Goal: Task Accomplishment & Management: Complete application form

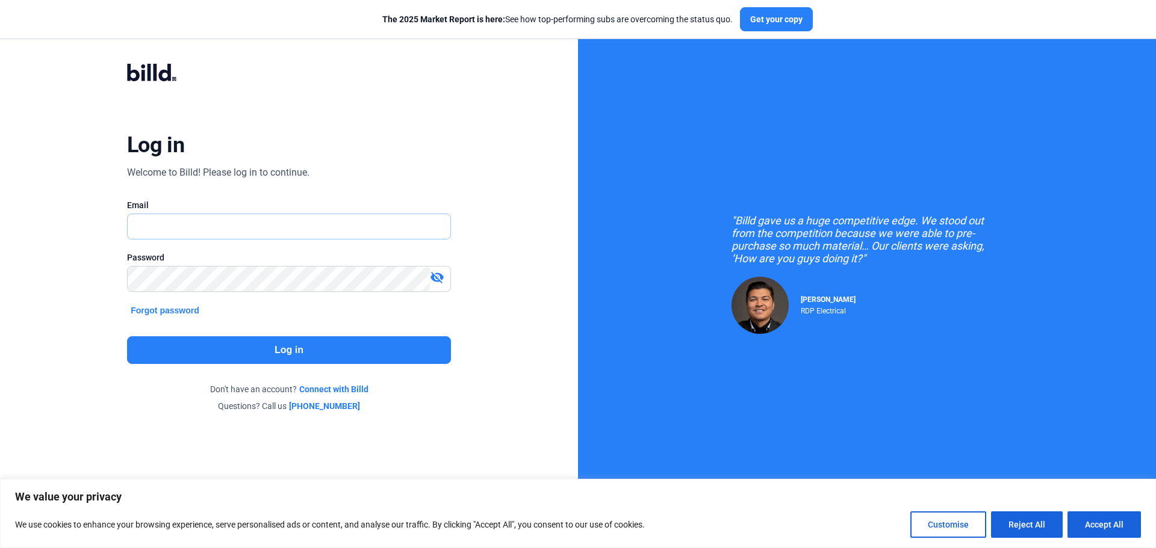
click at [200, 228] on input "text" at bounding box center [282, 226] width 309 height 25
type input "[EMAIL_ADDRESS][DOMAIN_NAME]"
click at [302, 350] on button "Log in" at bounding box center [289, 350] width 324 height 28
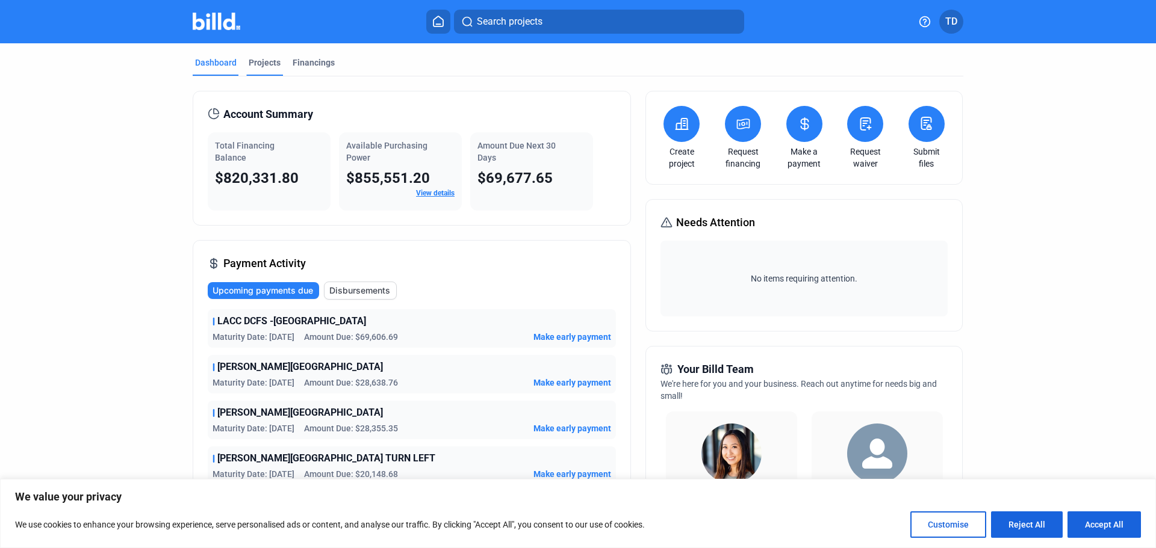
click at [265, 60] on div "Projects" at bounding box center [265, 63] width 32 height 12
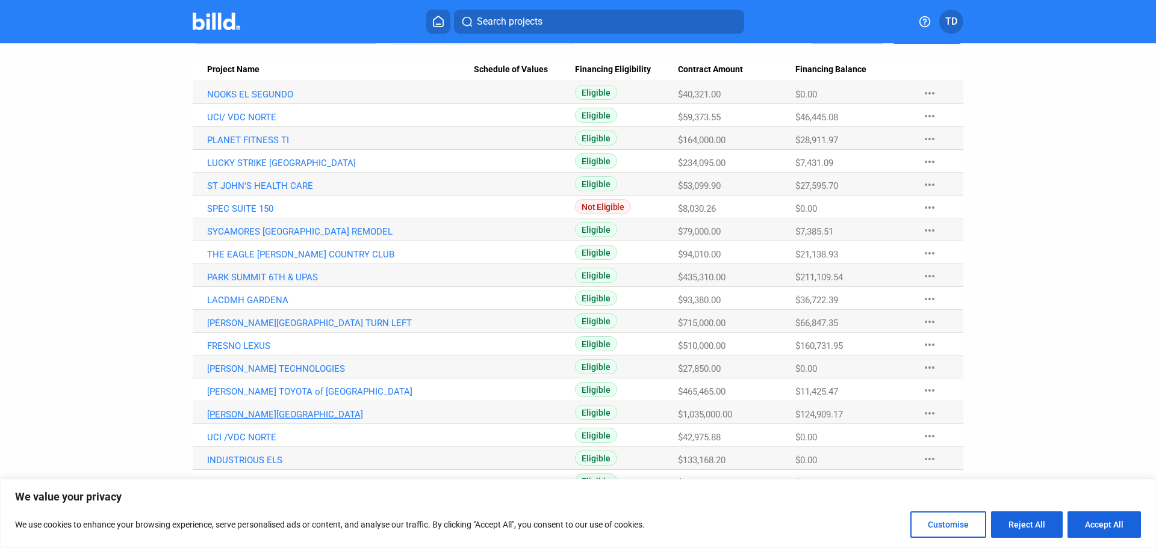
scroll to position [241, 0]
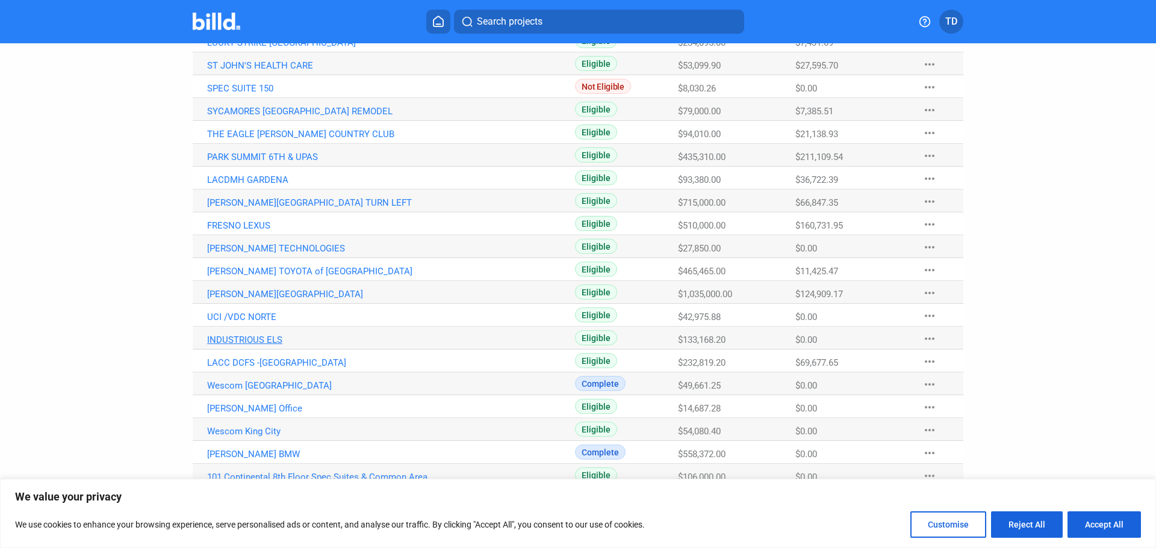
click at [243, 338] on link "INDUSTRIOUS ELS" at bounding box center [340, 340] width 267 height 11
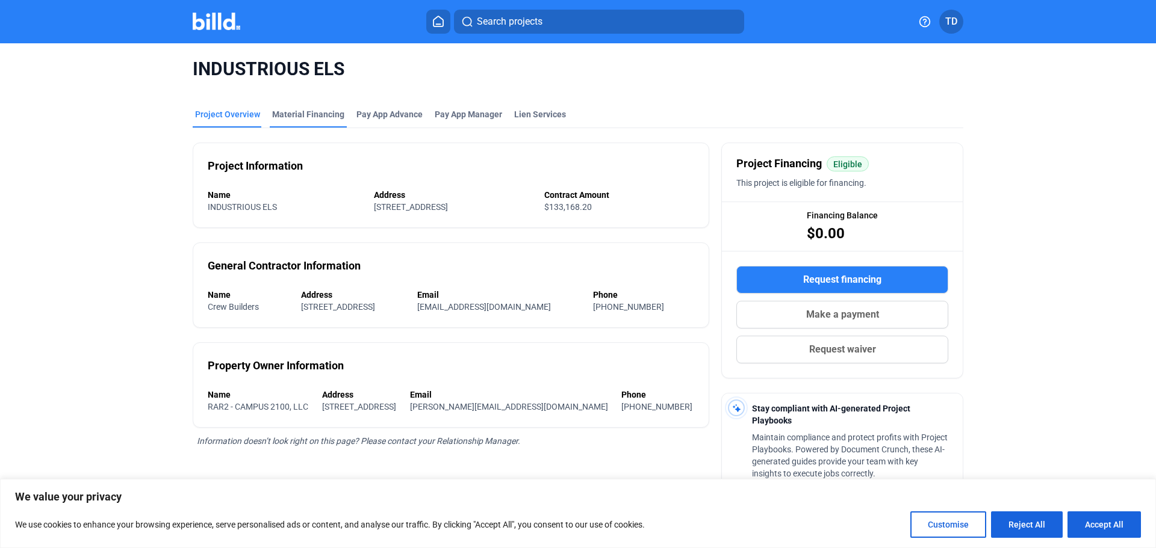
click at [304, 112] on div "Material Financing" at bounding box center [308, 114] width 72 height 12
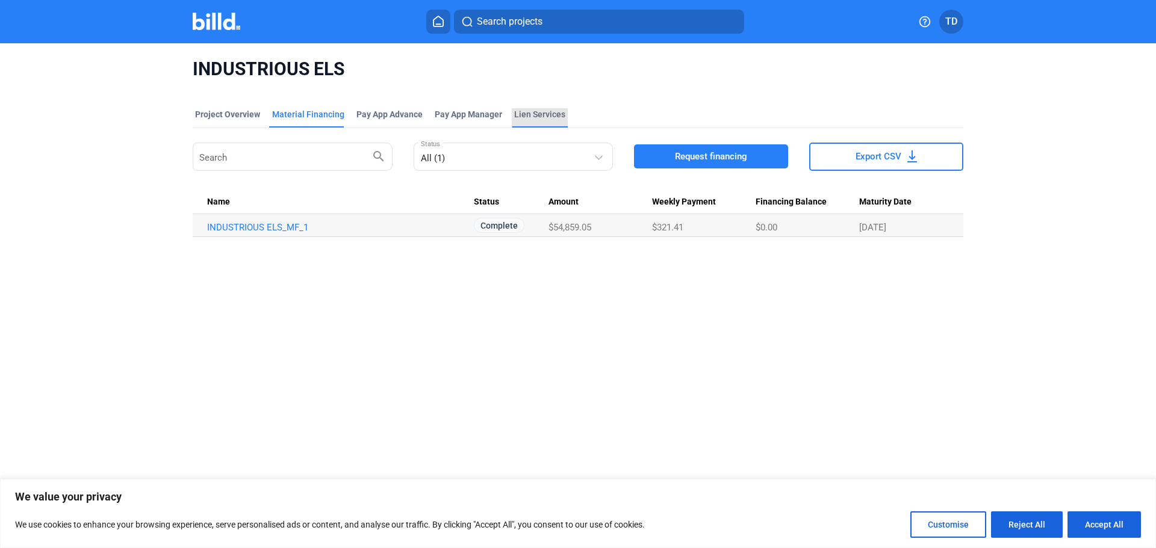
click at [527, 112] on div "Lien Services" at bounding box center [539, 114] width 51 height 12
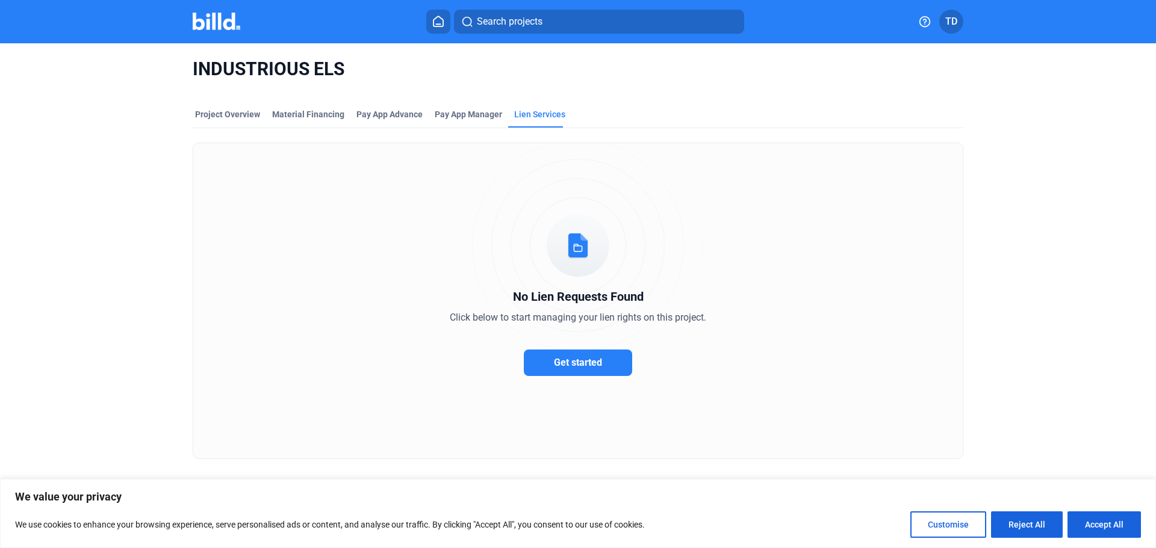
click at [436, 19] on icon at bounding box center [438, 21] width 12 height 11
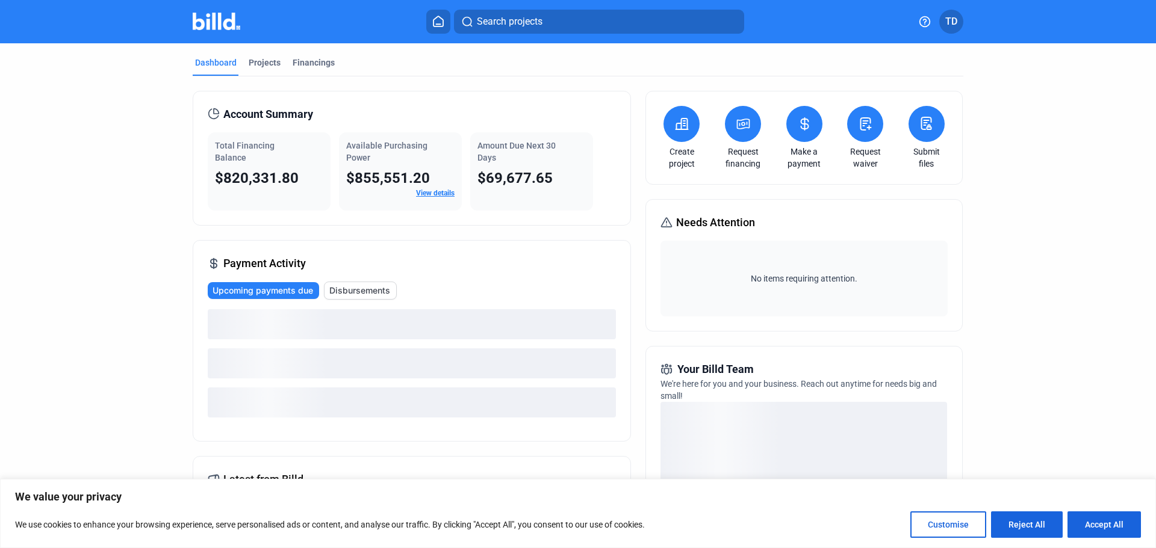
click at [868, 157] on link "Request waiver" at bounding box center [865, 158] width 42 height 24
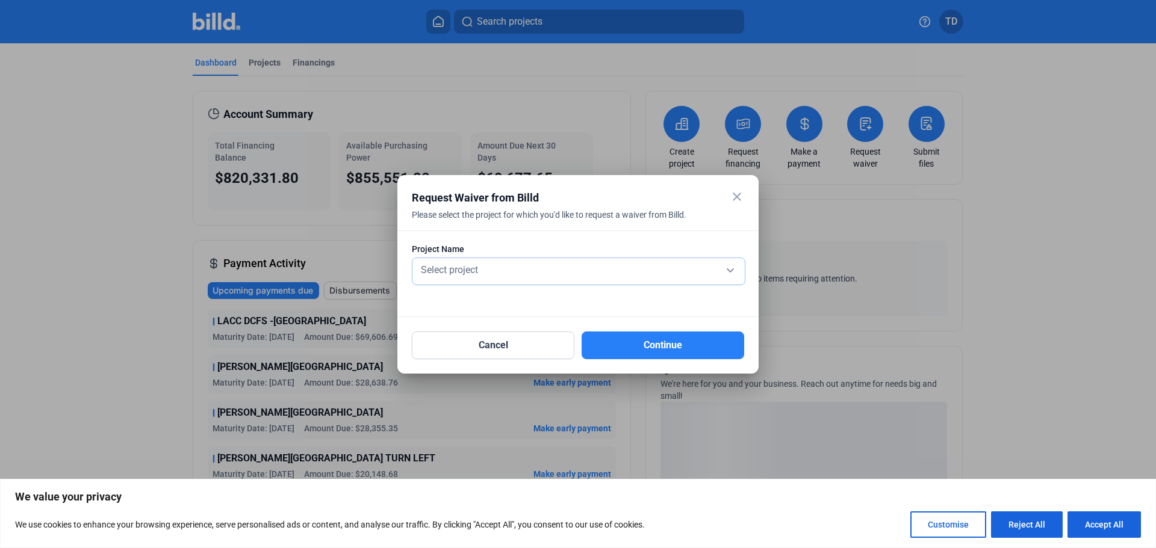
click at [663, 269] on div "Select project" at bounding box center [578, 269] width 320 height 17
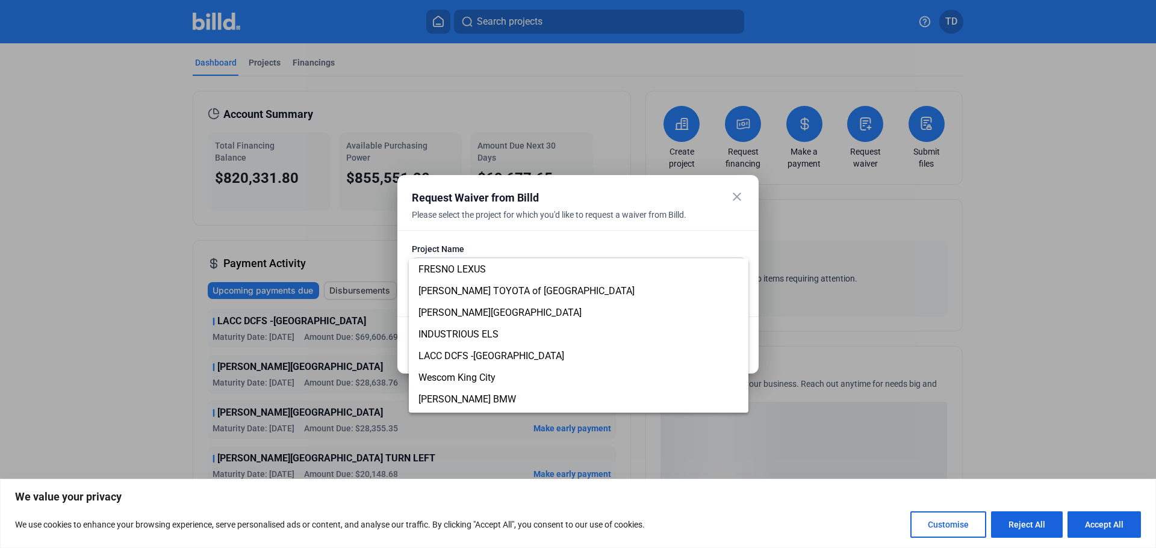
scroll to position [207, 0]
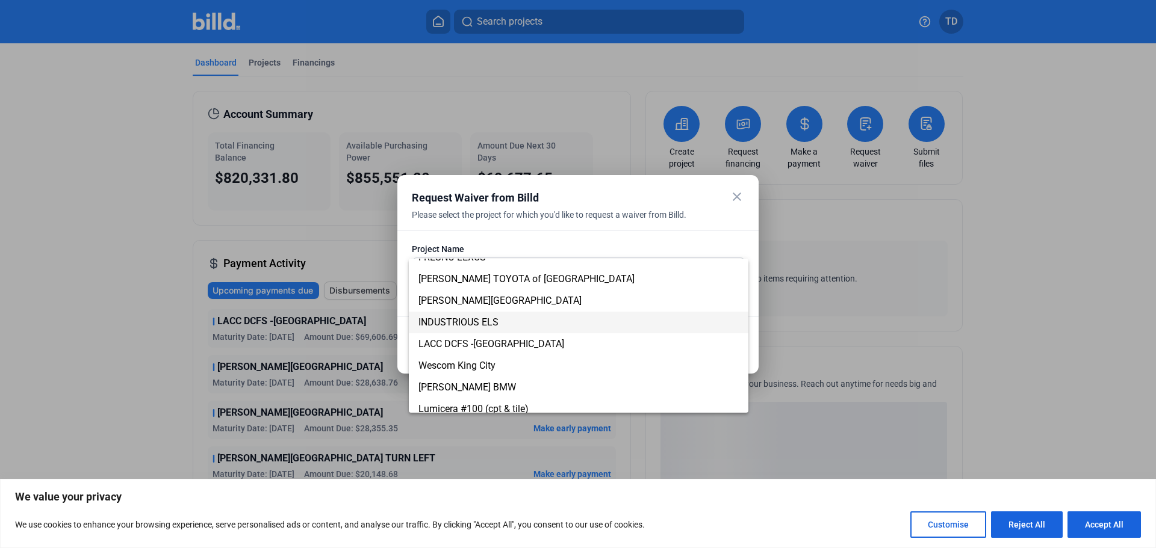
click at [500, 323] on span "INDUSTRIOUS ELS" at bounding box center [578, 323] width 320 height 22
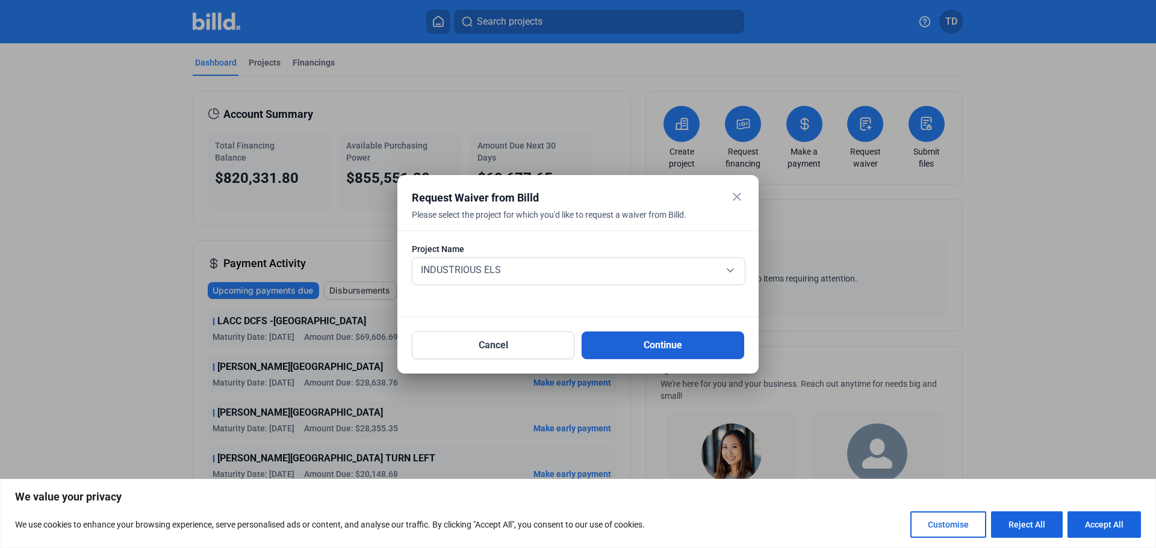
click at [683, 349] on button "Continue" at bounding box center [662, 346] width 163 height 28
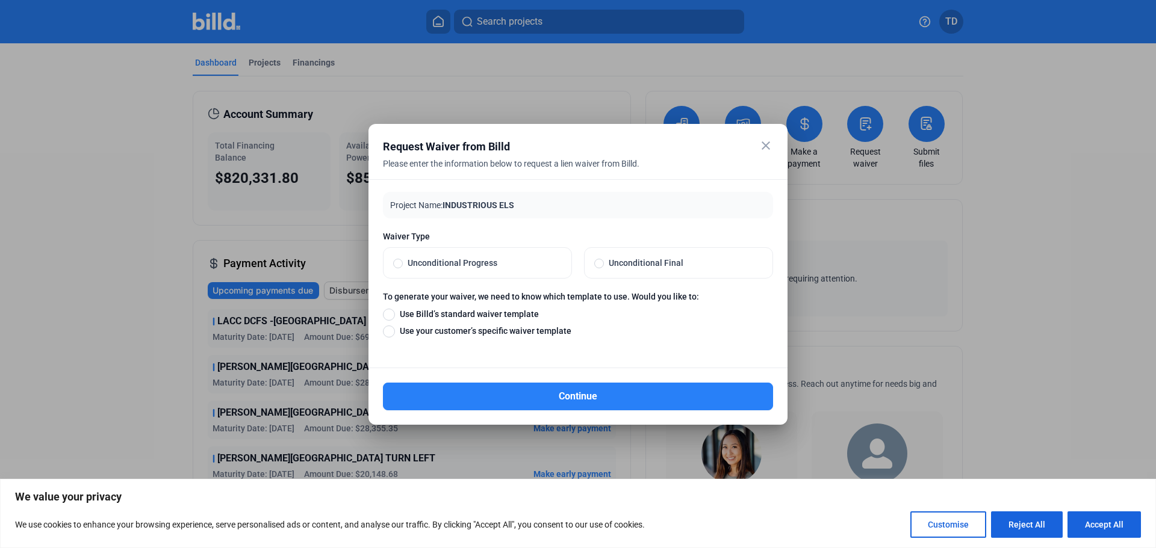
click at [600, 262] on span at bounding box center [599, 264] width 10 height 10
click at [600, 262] on input "Unconditional Final" at bounding box center [599, 263] width 10 height 11
radio input "true"
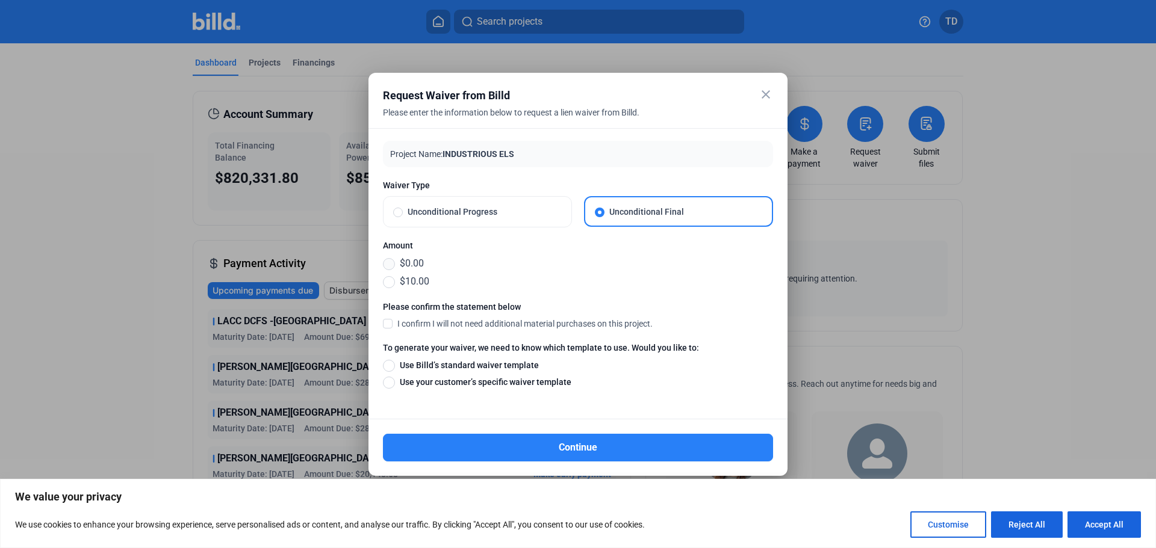
click at [388, 262] on span at bounding box center [389, 264] width 12 height 12
click at [388, 262] on input "$0.00" at bounding box center [389, 263] width 12 height 13
radio input "true"
click at [387, 323] on span at bounding box center [388, 323] width 10 height 11
click at [0, 0] on input "I confirm I will not need additional material purchases on this project." at bounding box center [0, 0] width 0 height 0
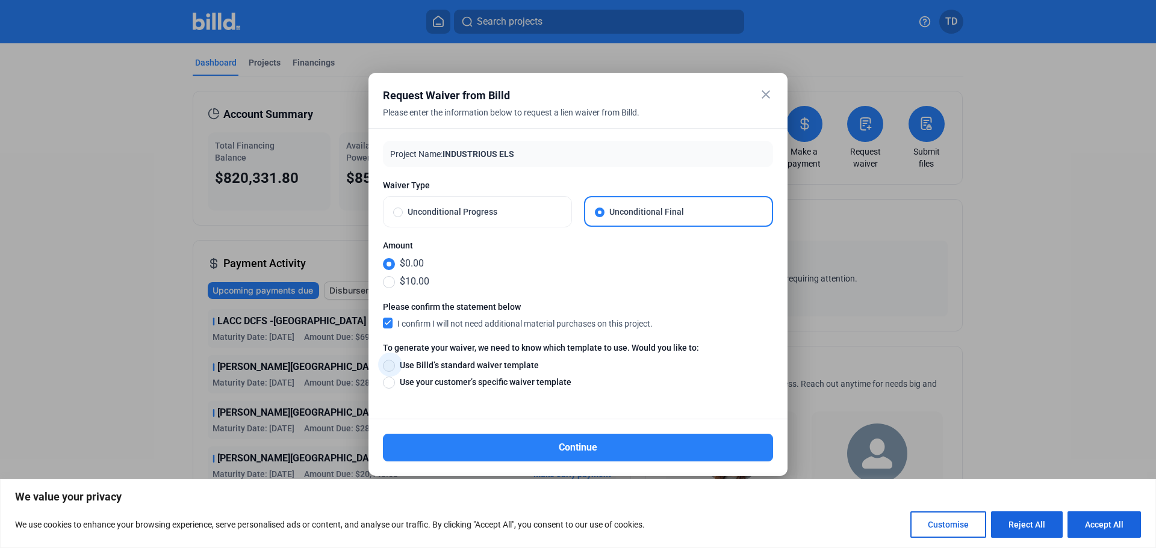
click at [390, 364] on span at bounding box center [389, 366] width 12 height 12
click at [390, 364] on input "Use Billd’s standard waiver template" at bounding box center [389, 365] width 12 height 13
radio input "true"
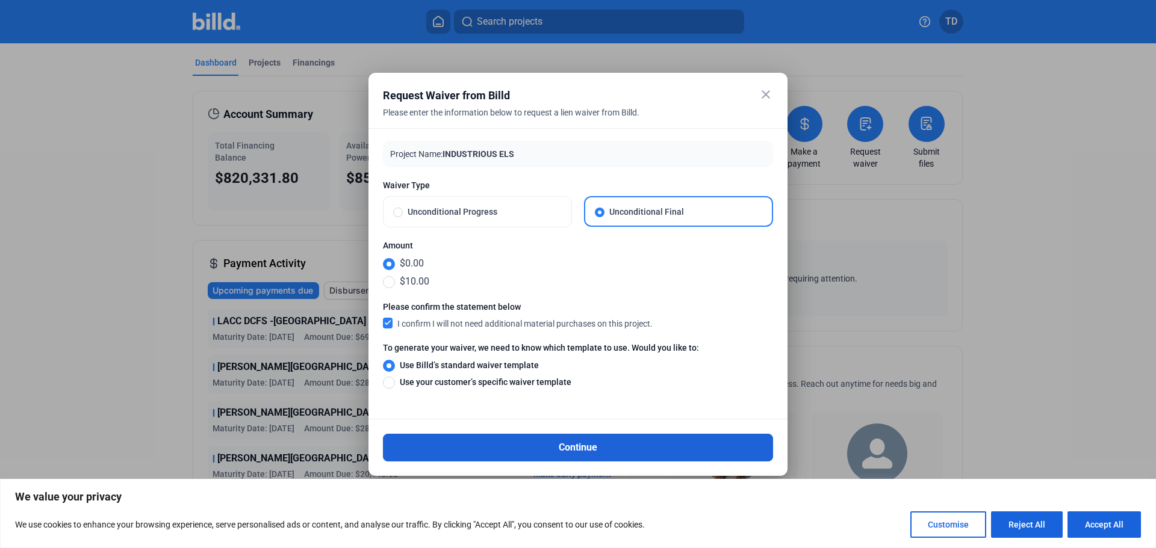
click at [584, 447] on button "Continue" at bounding box center [578, 448] width 390 height 28
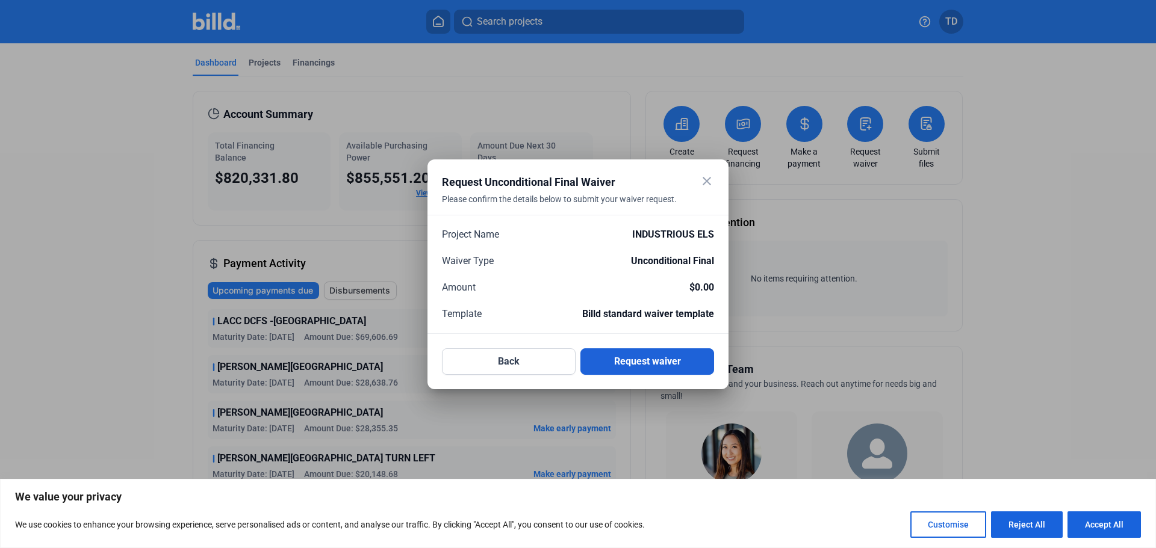
click at [654, 359] on button "Request waiver" at bounding box center [647, 362] width 134 height 26
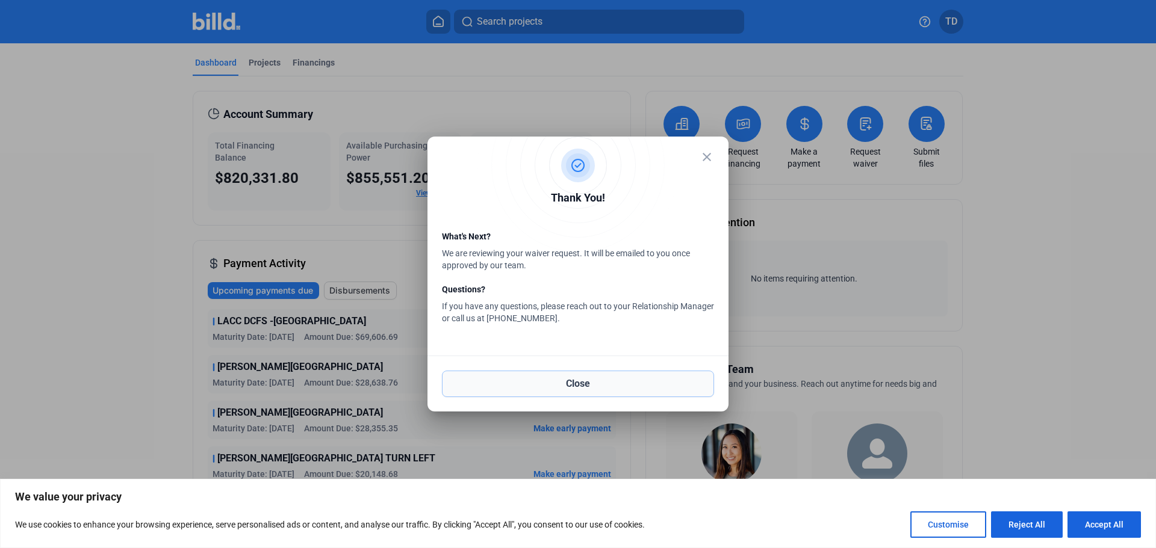
click at [587, 384] on button "Close" at bounding box center [578, 384] width 272 height 26
